Goal: Information Seeking & Learning: Learn about a topic

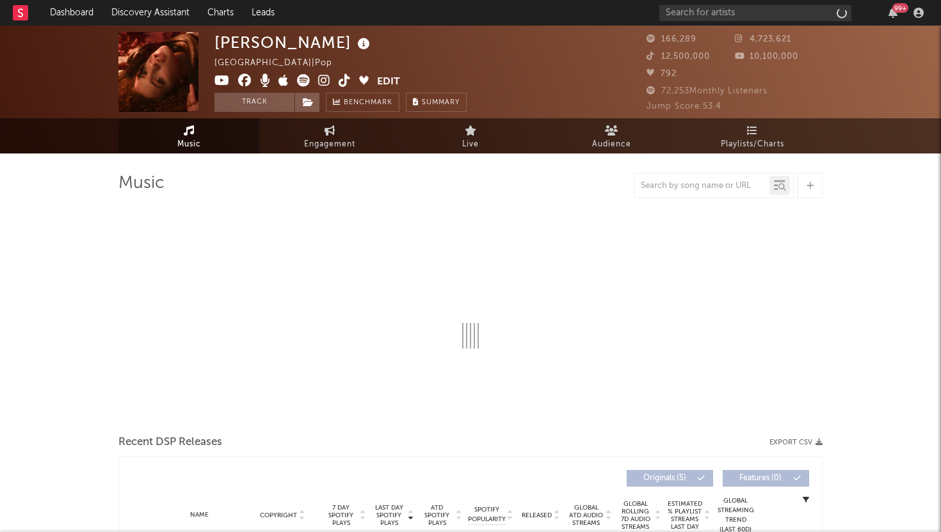
select select "6m"
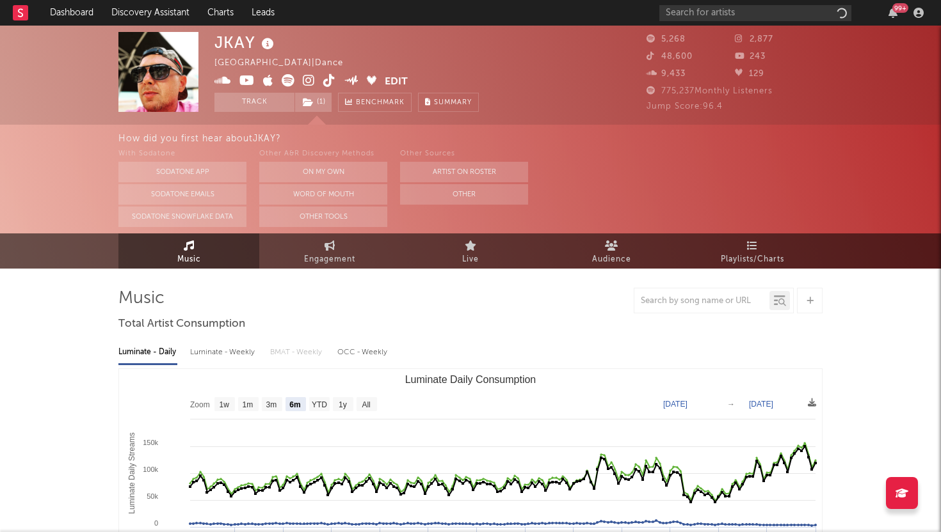
select select "6m"
